Goal: Find contact information: Find contact information

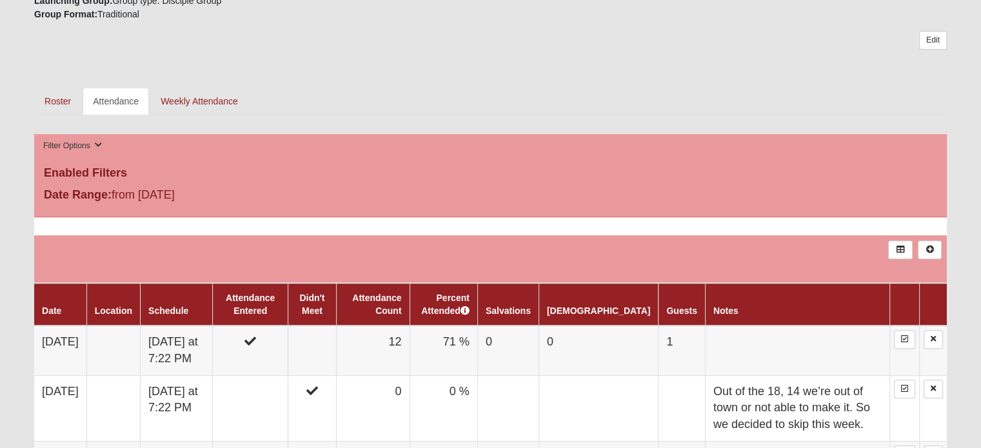
scroll to position [516, 0]
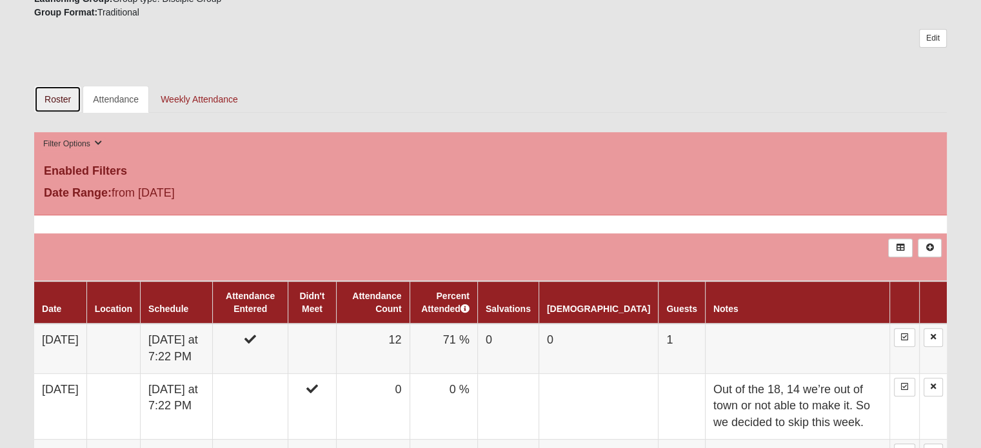
click at [61, 95] on link "Roster" at bounding box center [57, 99] width 47 height 27
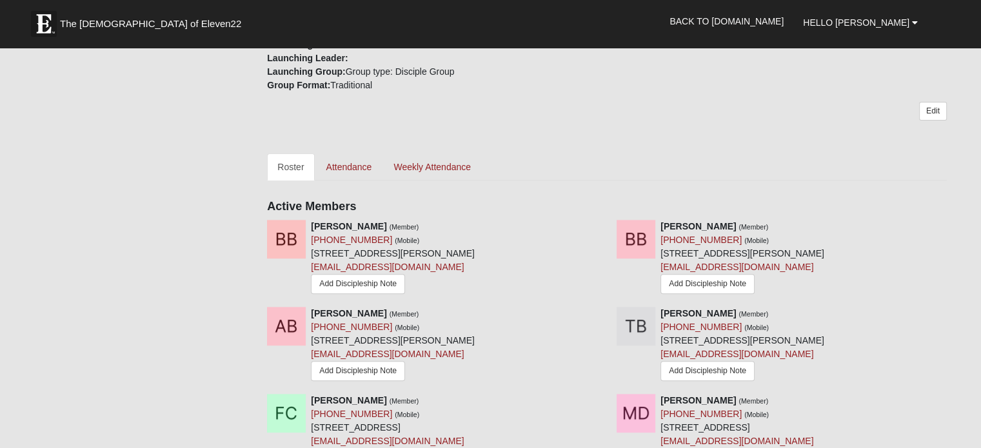
scroll to position [451, 0]
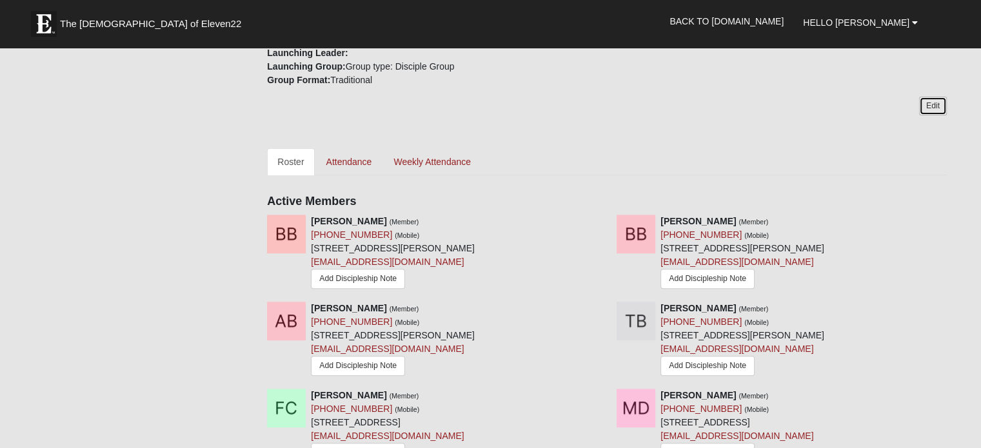
click at [930, 109] on link "Edit" at bounding box center [933, 106] width 28 height 19
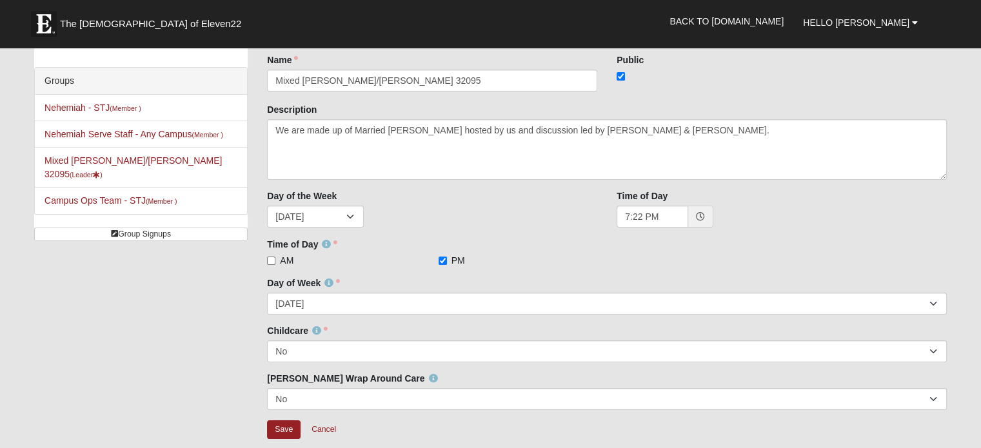
scroll to position [129, 0]
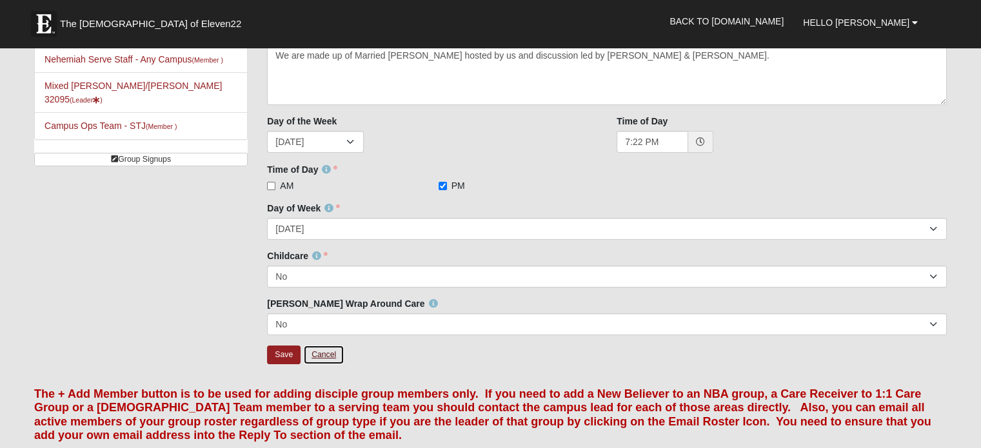
click at [326, 358] on link "Cancel" at bounding box center [323, 355] width 41 height 20
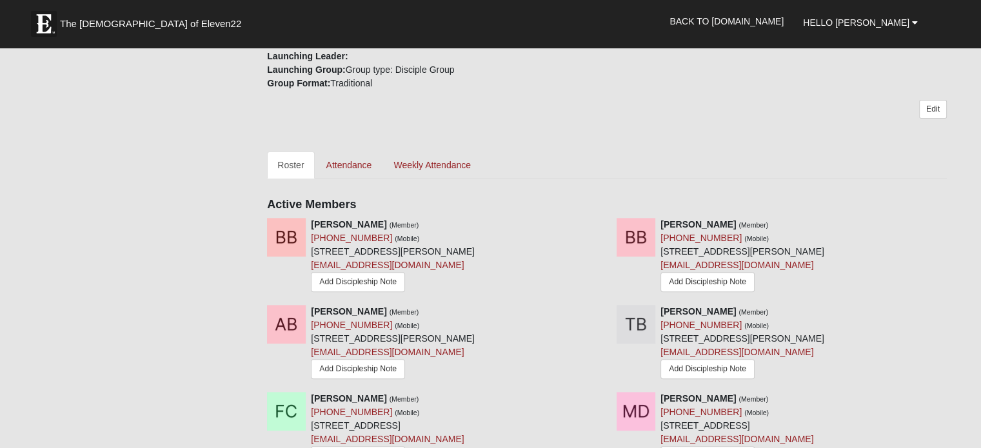
scroll to position [451, 0]
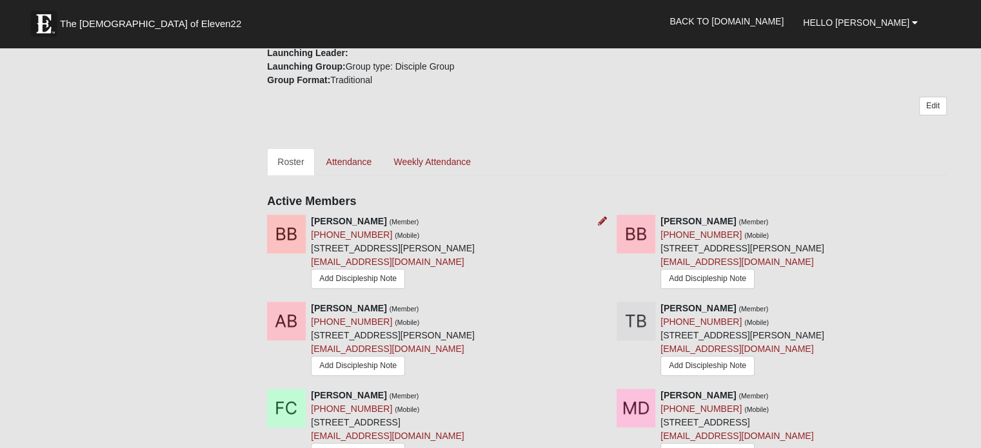
click at [311, 221] on strong "[PERSON_NAME]" at bounding box center [348, 221] width 75 height 10
drag, startPoint x: 313, startPoint y: 220, endPoint x: 435, endPoint y: 237, distance: 123.0
click at [435, 237] on div "[PERSON_NAME] (Member) [PHONE_NUMBER] (Mobile) [STREET_ADDRESS][PERSON_NAME] [E…" at bounding box center [393, 253] width 164 height 77
copy div "[PERSON_NAME] (Member) [PHONE_NUMBER] (Mobile)"
drag, startPoint x: 663, startPoint y: 224, endPoint x: 773, endPoint y: 230, distance: 110.4
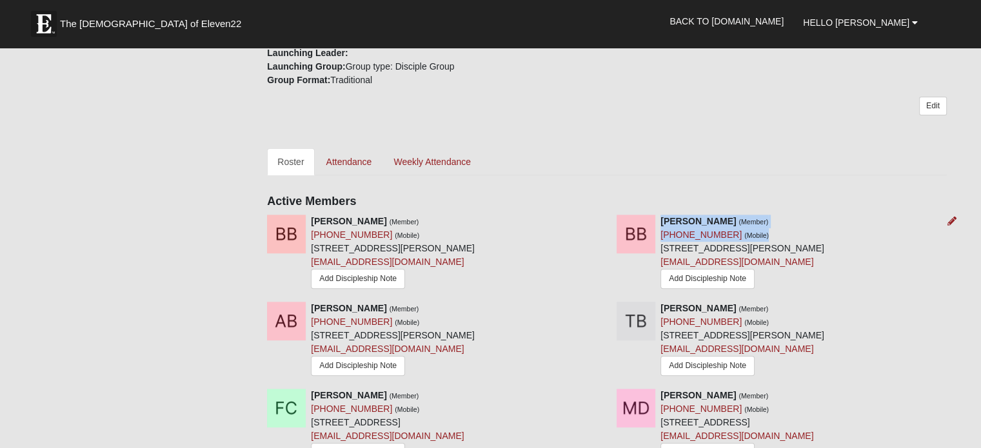
click at [773, 230] on div "[PERSON_NAME] (Member) [PHONE_NUMBER] (Mobile) [STREET_ADDRESS][PERSON_NAME] [E…" at bounding box center [742, 253] width 164 height 77
copy div "[PERSON_NAME] (Member) [PHONE_NUMBER] (Mobile)"
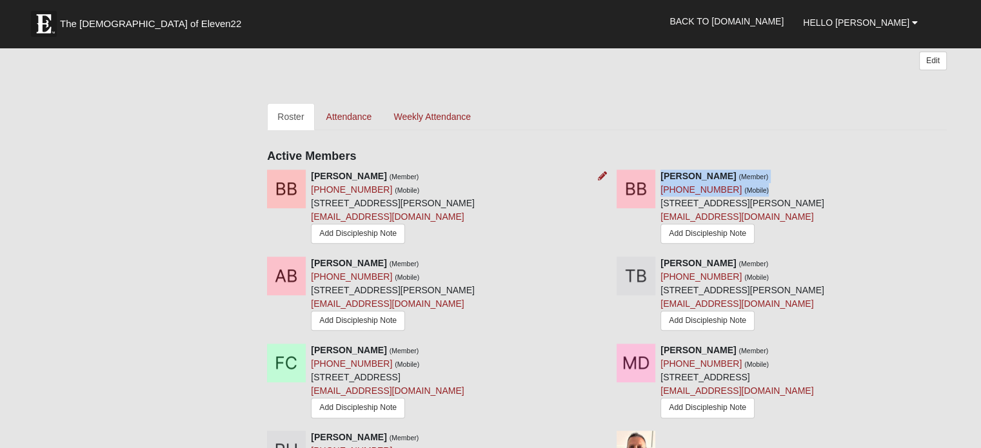
scroll to position [516, 0]
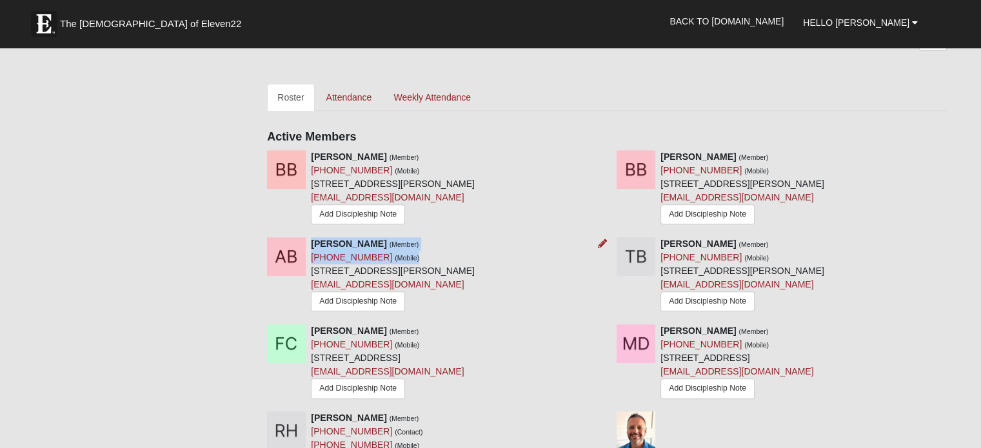
drag, startPoint x: 311, startPoint y: 245, endPoint x: 447, endPoint y: 254, distance: 137.0
click at [447, 254] on div "[PERSON_NAME] (Member) [PHONE_NUMBER] (Mobile) [STREET_ADDRESS][PERSON_NAME] [E…" at bounding box center [393, 275] width 164 height 77
copy div "[PERSON_NAME] (Member) [PHONE_NUMBER] (Mobile)"
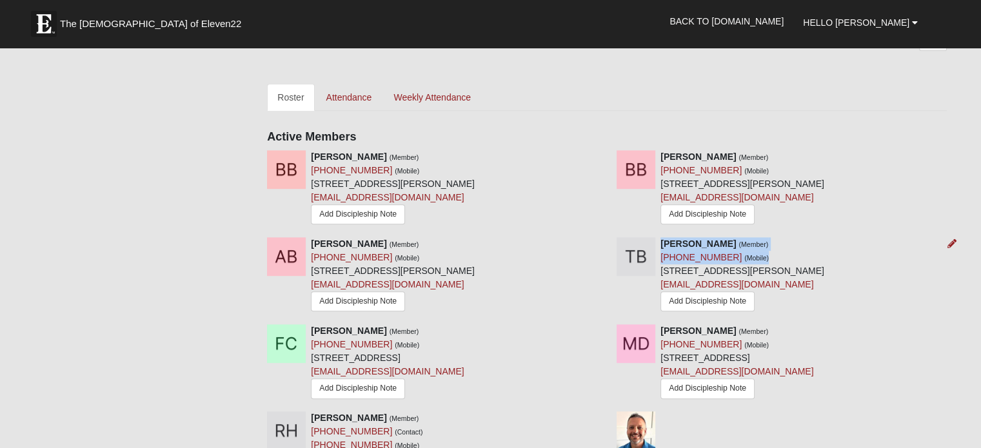
drag, startPoint x: 662, startPoint y: 242, endPoint x: 756, endPoint y: 254, distance: 94.8
click at [756, 254] on div "[PERSON_NAME] (Member) [PHONE_NUMBER] (Mobile) [STREET_ADDRESS][PERSON_NAME] [E…" at bounding box center [742, 275] width 164 height 77
copy div "[PERSON_NAME] (Member) [PHONE_NUMBER] (Mobile)"
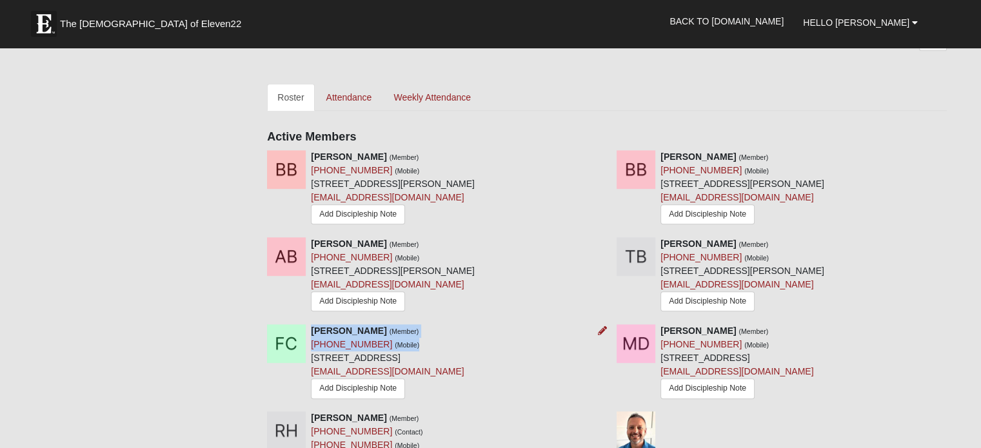
drag, startPoint x: 310, startPoint y: 331, endPoint x: 417, endPoint y: 345, distance: 107.3
click at [417, 345] on div "[PERSON_NAME] (Member) [PHONE_NUMBER] (Mobile) [STREET_ADDRESS] [EMAIL_ADDRESS]…" at bounding box center [387, 362] width 153 height 77
copy div "[PERSON_NAME] (Member) [PHONE_NUMBER] (Mobile)"
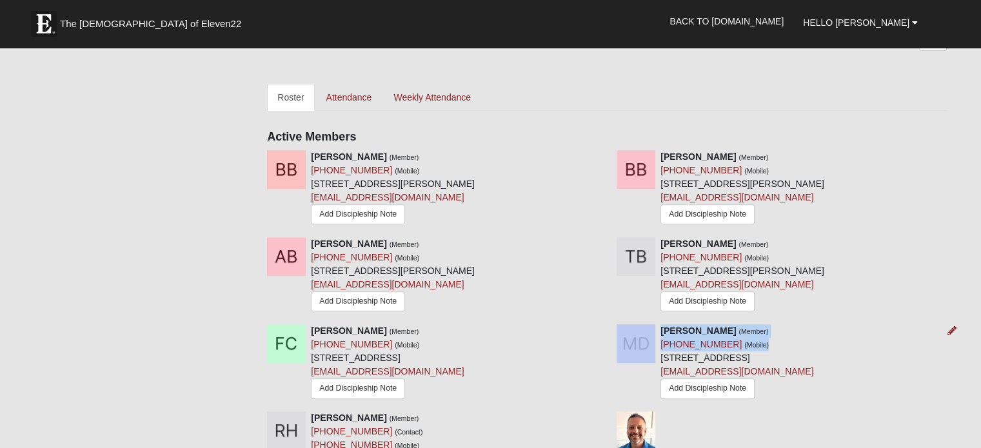
drag, startPoint x: 658, startPoint y: 335, endPoint x: 769, endPoint y: 347, distance: 110.9
click at [769, 347] on div "[PERSON_NAME] (Member) [PHONE_NUMBER] (Mobile) [STREET_ADDRESS] [EMAIL_ADDRESS]…" at bounding box center [781, 362] width 349 height 77
click at [777, 346] on div "[PERSON_NAME] (Member) [PHONE_NUMBER] (Mobile) [STREET_ADDRESS] [EMAIL_ADDRESS]…" at bounding box center [736, 362] width 153 height 77
drag, startPoint x: 763, startPoint y: 346, endPoint x: 663, endPoint y: 333, distance: 100.9
click at [663, 333] on div "[PERSON_NAME] (Member) [PHONE_NUMBER] (Mobile) [STREET_ADDRESS] [EMAIL_ADDRESS]…" at bounding box center [736, 362] width 153 height 77
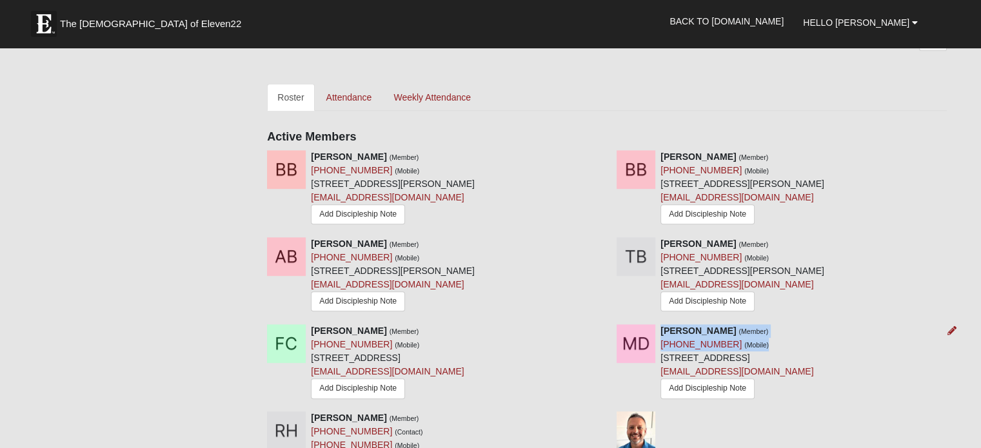
copy div "[PERSON_NAME] (Member) [PHONE_NUMBER] (Mobile)"
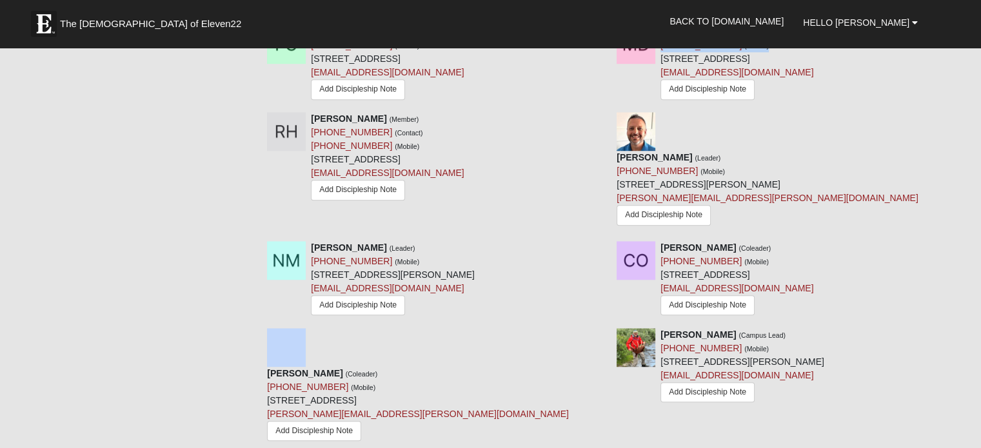
scroll to position [838, 0]
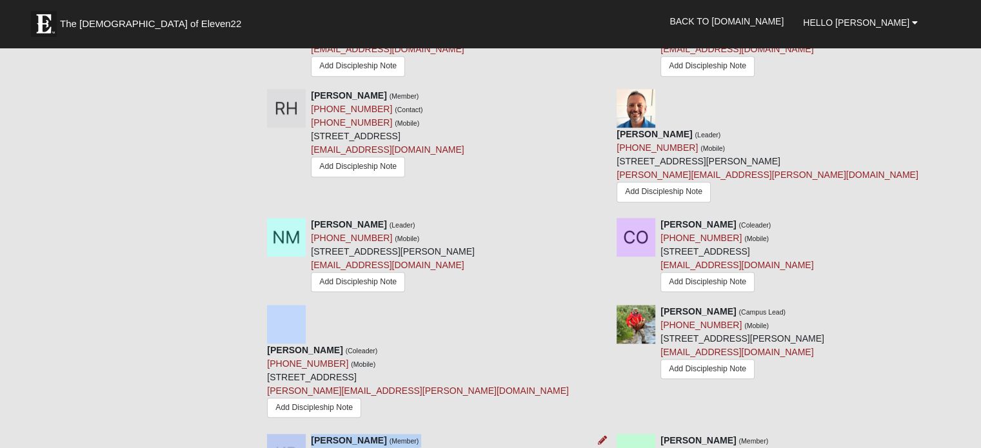
drag, startPoint x: 409, startPoint y: 389, endPoint x: 297, endPoint y: 377, distance: 113.6
copy div "[PERSON_NAME] (Member) [PHONE_NUMBER] (Mobile)"
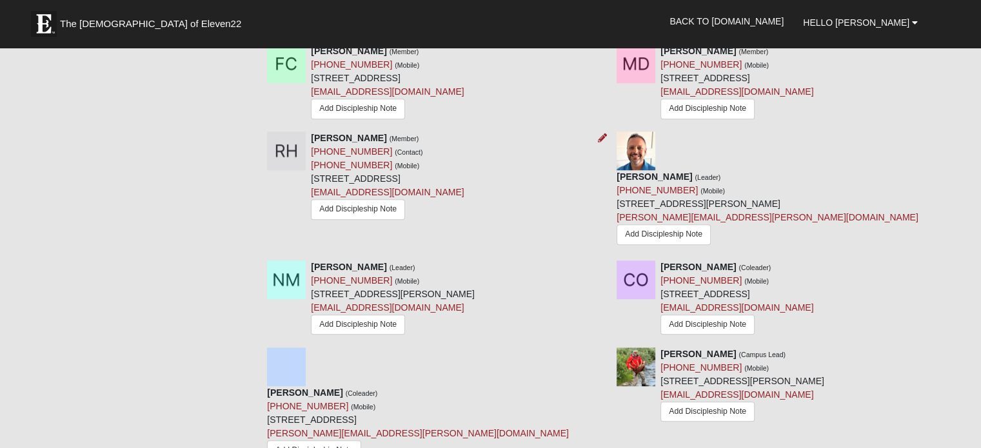
scroll to position [774, 0]
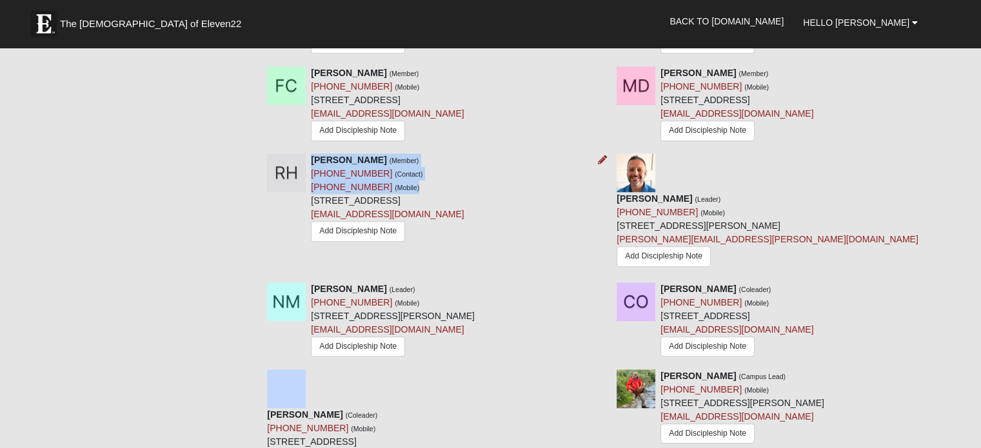
drag, startPoint x: 406, startPoint y: 188, endPoint x: 312, endPoint y: 161, distance: 97.8
click at [312, 161] on div "[PERSON_NAME] (Member) [PHONE_NUMBER] (Contact) [PHONE_NUMBER] (Mobile) [STREET…" at bounding box center [387, 198] width 153 height 91
copy div "[PERSON_NAME] (Member) [PHONE_NUMBER] (Contact) [PHONE_NUMBER] (Mobile)"
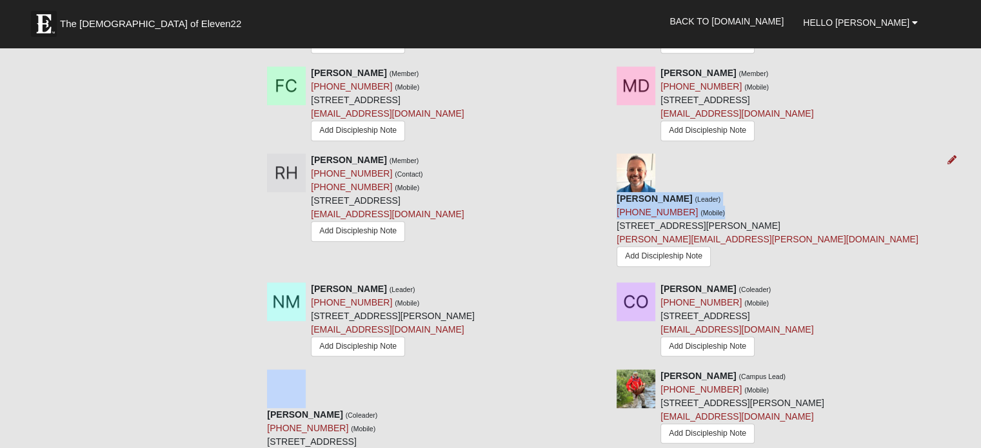
drag, startPoint x: 755, startPoint y: 173, endPoint x: 661, endPoint y: 159, distance: 95.3
click at [661, 192] on div "[PERSON_NAME] (Leader) [PHONE_NUMBER] (Mobile) [STREET_ADDRESS][PERSON_NAME] [P…" at bounding box center [767, 232] width 302 height 80
copy div "[PERSON_NAME] (Leader) [PHONE_NUMBER] (Mobile)"
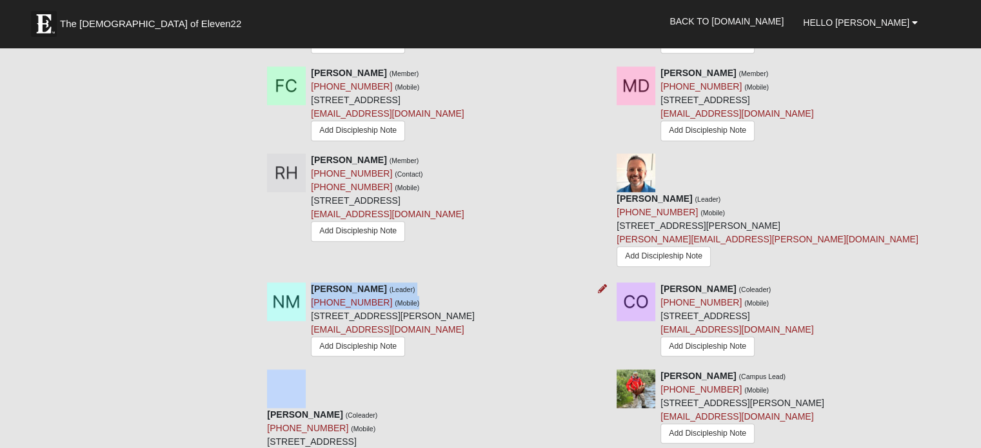
drag, startPoint x: 409, startPoint y: 277, endPoint x: 313, endPoint y: 265, distance: 97.4
click at [313, 282] on div "[PERSON_NAME] (Leader) [PHONE_NUMBER] (Mobile) [STREET_ADDRESS][PERSON_NAME] [E…" at bounding box center [393, 320] width 164 height 77
copy div "[PERSON_NAME] (Leader) [PHONE_NUMBER] (Mobile)"
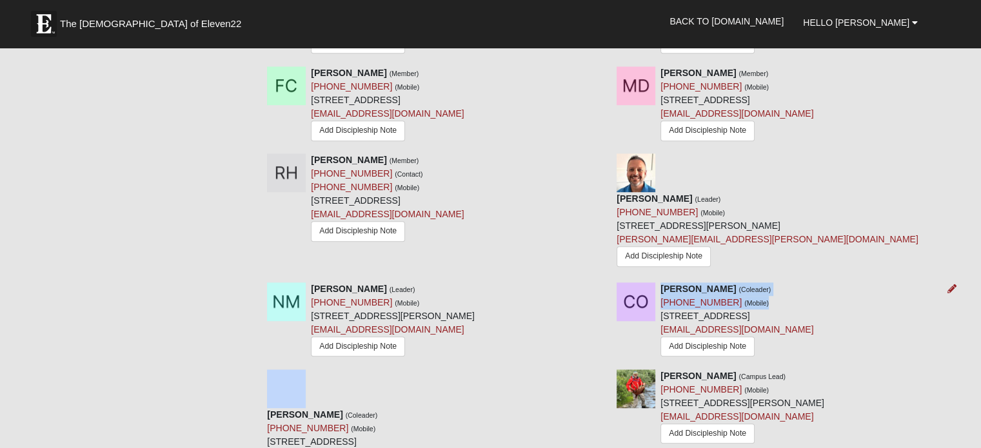
drag, startPoint x: 761, startPoint y: 277, endPoint x: 660, endPoint y: 259, distance: 102.2
click at [660, 282] on div "[PERSON_NAME] (Coleader) [PHONE_NUMBER] (Mobile) [STREET_ADDRESS][DEMOGRAPHIC_D…" at bounding box center [736, 320] width 153 height 77
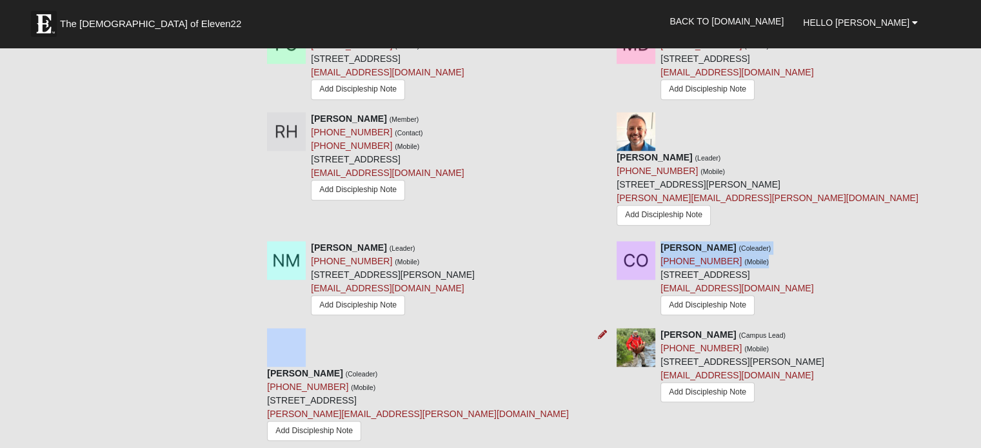
scroll to position [838, 0]
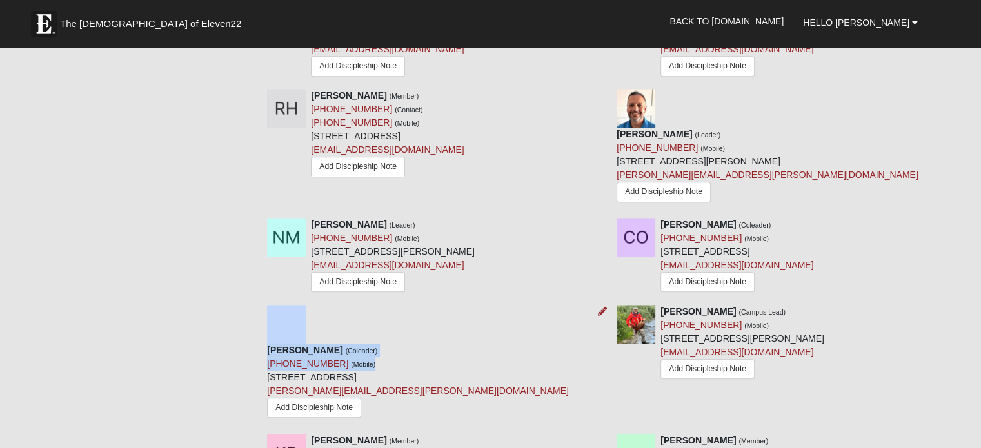
drag, startPoint x: 415, startPoint y: 302, endPoint x: 311, endPoint y: 291, distance: 105.1
click at [311, 344] on div "[PERSON_NAME] (Coleader) [PHONE_NUMBER] (Mobile) [STREET_ADDRESS][DEMOGRAPHIC_D…" at bounding box center [418, 384] width 302 height 80
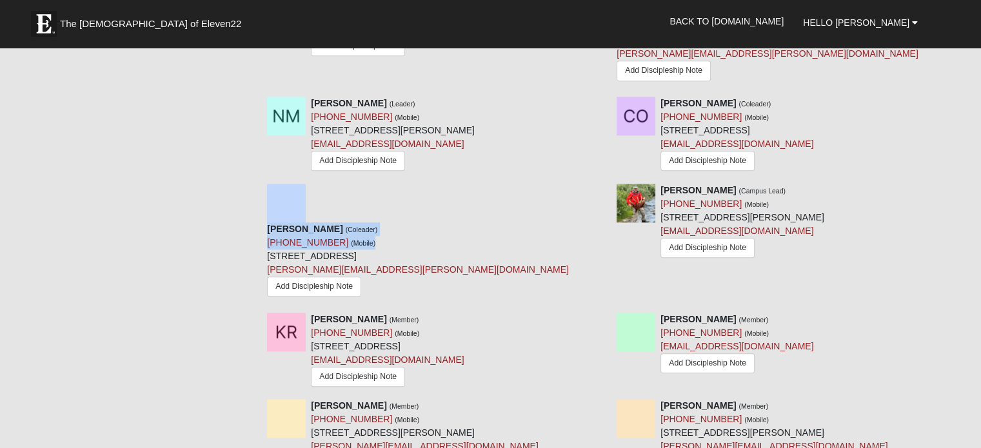
scroll to position [967, 0]
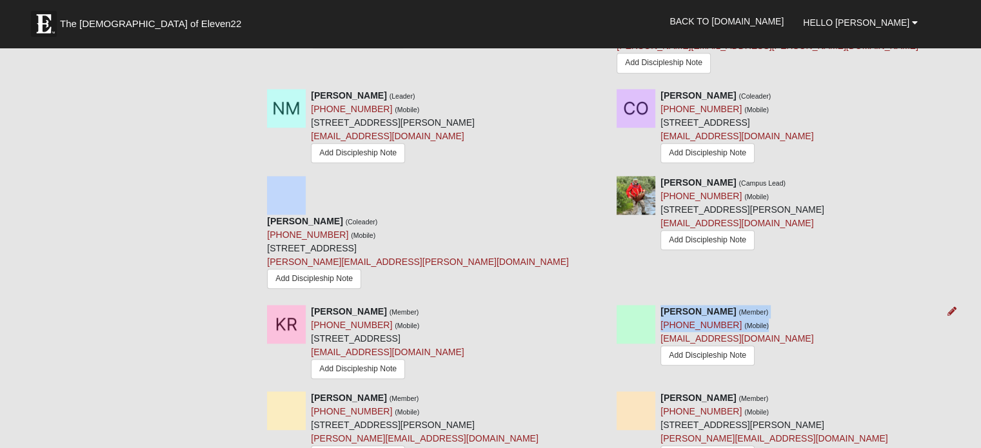
drag, startPoint x: 758, startPoint y: 261, endPoint x: 660, endPoint y: 242, distance: 99.9
click at [660, 305] on div "[PERSON_NAME] (Member) [PHONE_NUMBER] (Mobile) [EMAIL_ADDRESS][DOMAIN_NAME] Add…" at bounding box center [736, 337] width 153 height 64
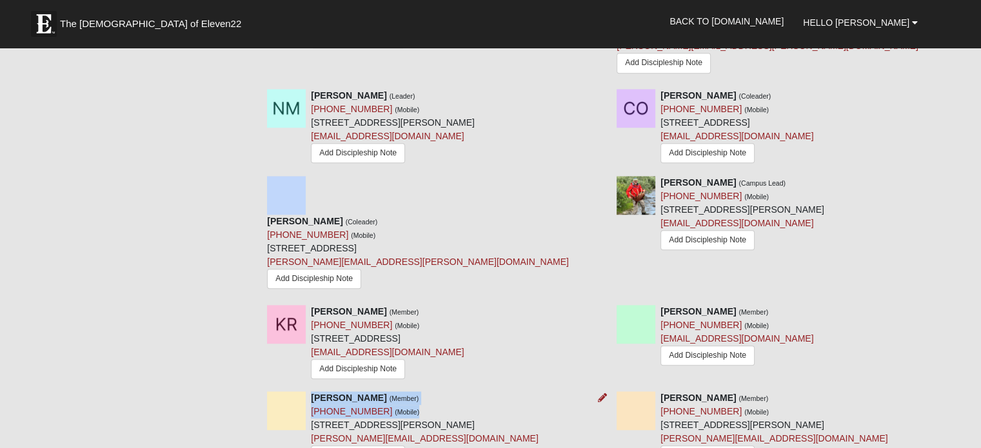
drag, startPoint x: 404, startPoint y: 346, endPoint x: 312, endPoint y: 335, distance: 92.2
click at [312, 391] on div "[PERSON_NAME] (Member) [PHONE_NUMBER] (Mobile) [STREET_ADDRESS][PERSON_NAME] [P…" at bounding box center [424, 430] width 227 height 79
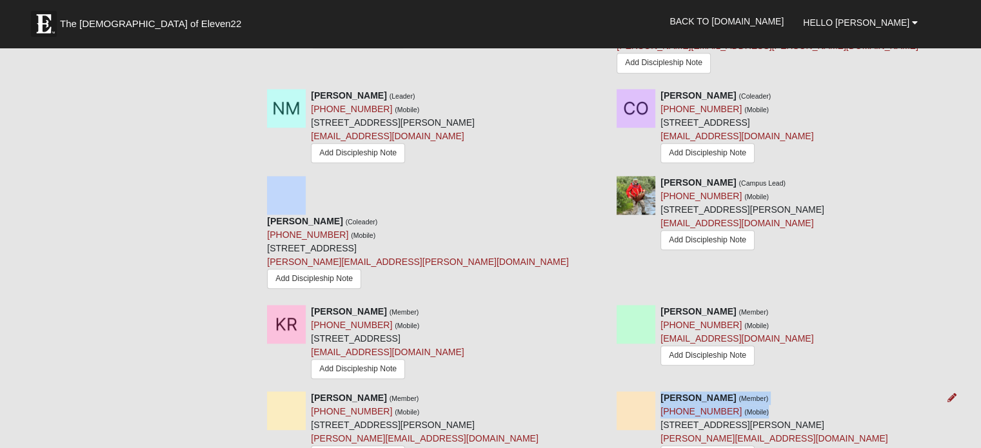
drag, startPoint x: 755, startPoint y: 345, endPoint x: 660, endPoint y: 328, distance: 96.4
click at [660, 391] on div "[PERSON_NAME] (Member) [PHONE_NUMBER] (Mobile) [STREET_ADDRESS][PERSON_NAME] [P…" at bounding box center [773, 430] width 227 height 79
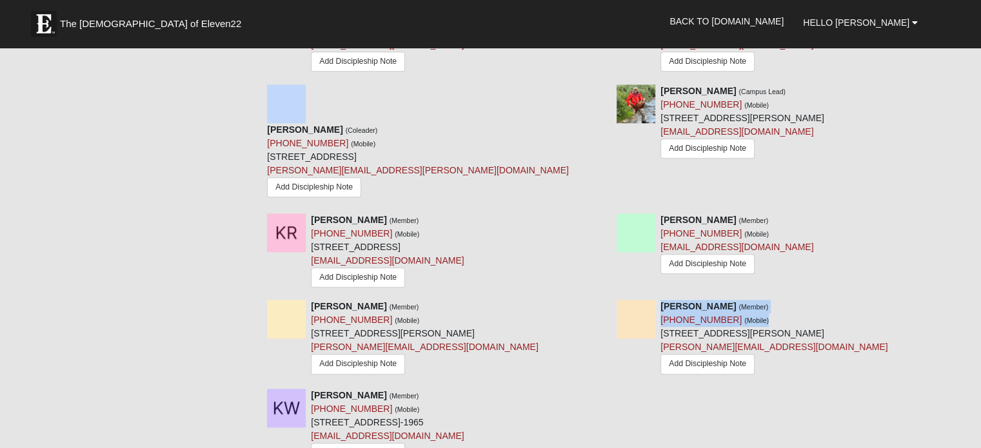
scroll to position [1096, 0]
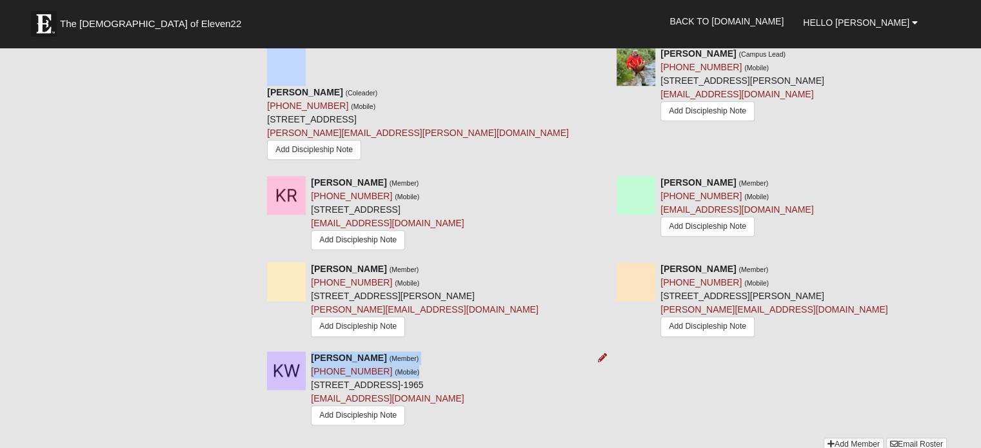
drag, startPoint x: 407, startPoint y: 304, endPoint x: 312, endPoint y: 289, distance: 96.6
click at [312, 351] on div "[PERSON_NAME] (Member) [PHONE_NUMBER] (Mobile) [STREET_ADDRESS]-1965 [EMAIL_ADD…" at bounding box center [387, 389] width 153 height 77
click at [604, 176] on div "[PERSON_NAME] (Member) [PHONE_NUMBER] (Mobile) [STREET_ADDRESS] [EMAIL_ADDRESS]…" at bounding box center [431, 214] width 349 height 77
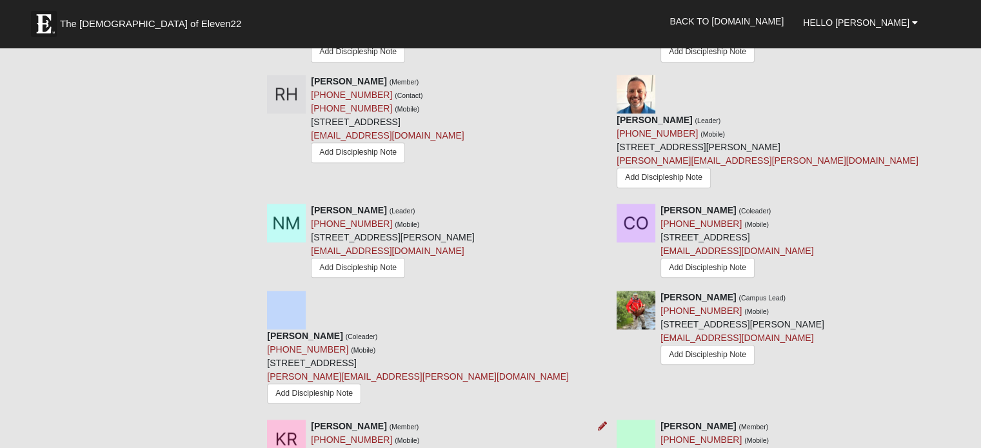
scroll to position [838, 0]
